Goal: Information Seeking & Learning: Compare options

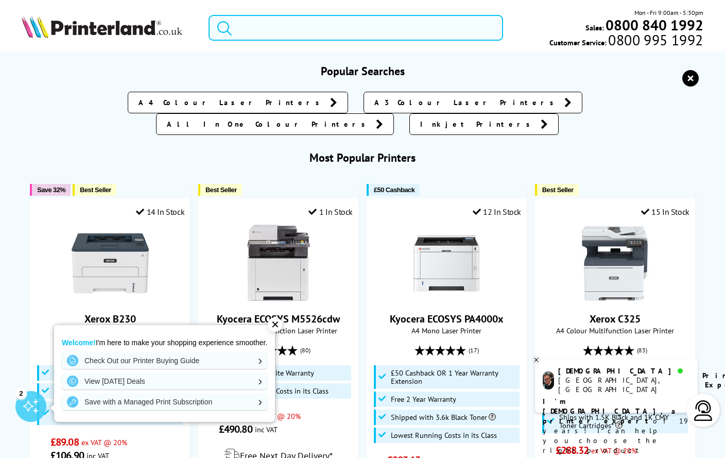
click at [244, 22] on input "search" at bounding box center [356, 28] width 295 height 26
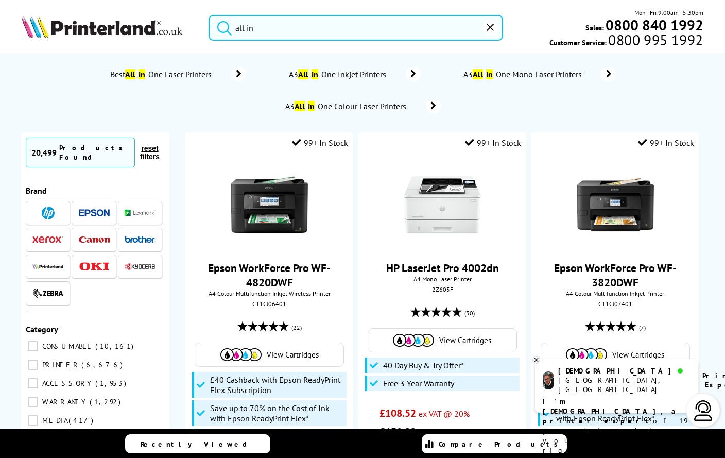
type input "all in"
click at [371, 74] on span "A3 All - in -One Inkjet Printers" at bounding box center [338, 74] width 103 height 10
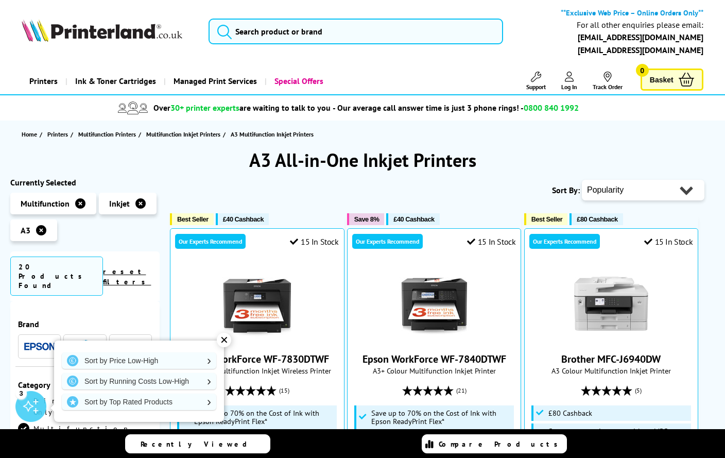
click at [221, 343] on div "✕" at bounding box center [224, 340] width 14 height 14
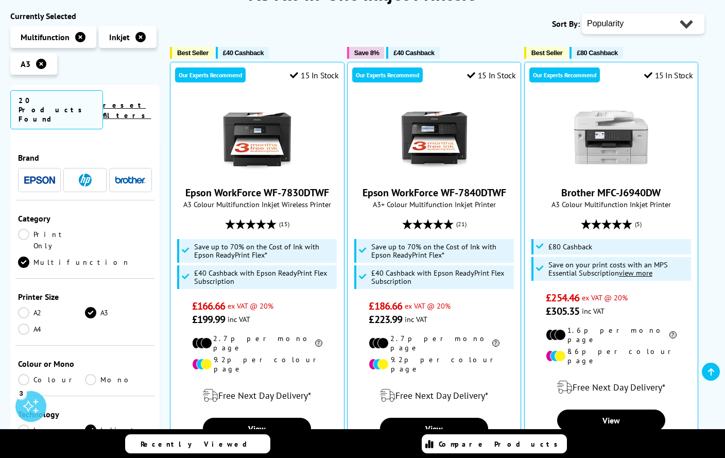
scroll to position [154, 0]
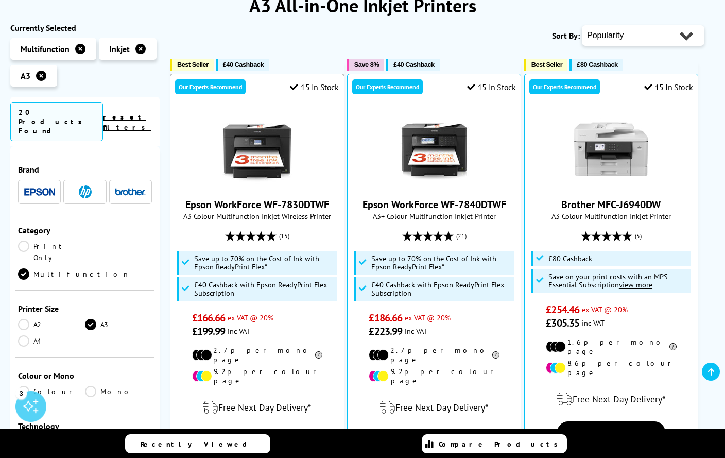
click at [252, 161] on img at bounding box center [256, 148] width 77 height 77
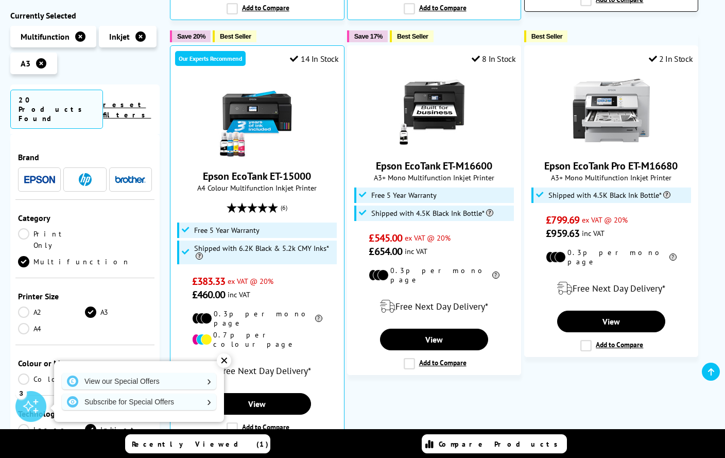
scroll to position [618, 0]
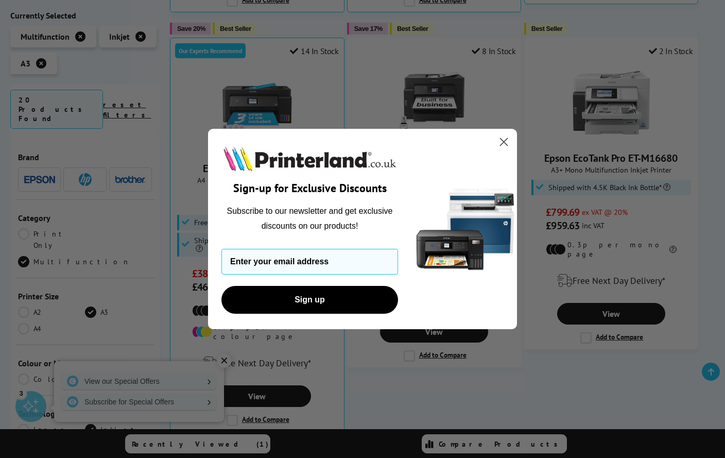
click at [185, 96] on div "Close dialog Sign-up for Exclusive Discounts Subscribe to our newsletter and ge…" at bounding box center [362, 229] width 725 height 458
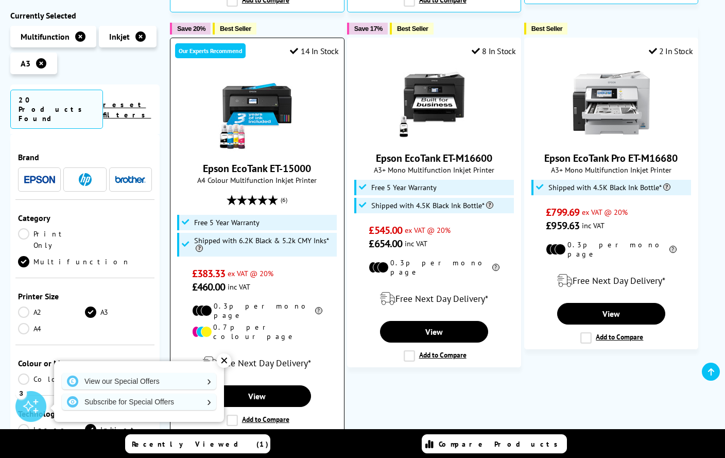
click at [216, 162] on link "Epson EcoTank ET-15000" at bounding box center [257, 168] width 108 height 13
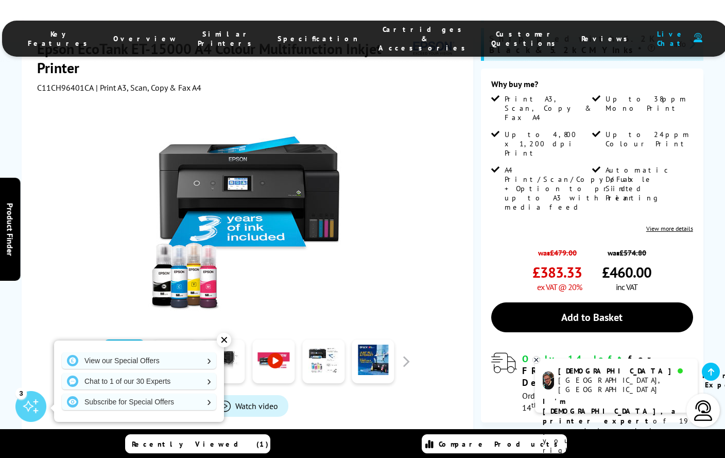
scroll to position [154, 0]
